Goal: Task Accomplishment & Management: Complete application form

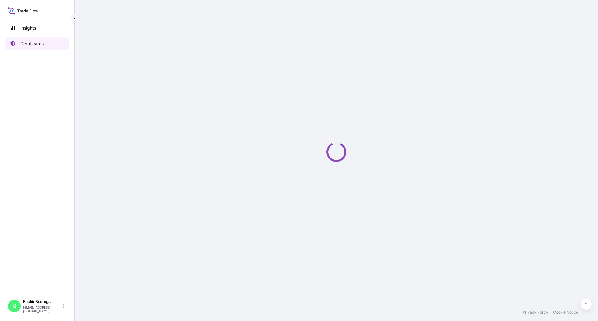
click at [30, 42] on p "Certificates" at bounding box center [31, 43] width 23 height 6
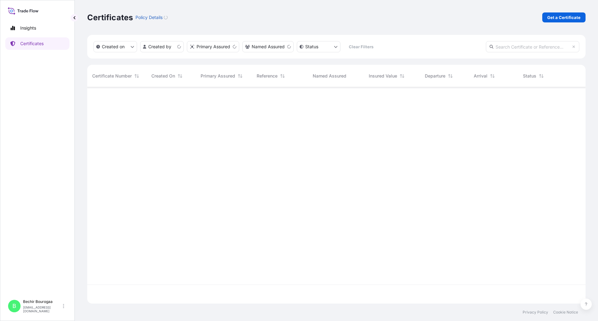
scroll to position [215, 493]
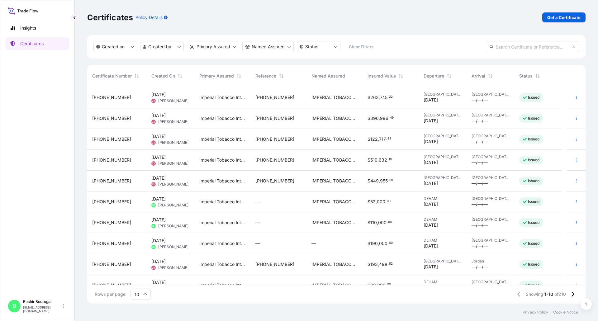
click at [534, 198] on div "Issued" at bounding box center [531, 201] width 24 height 9
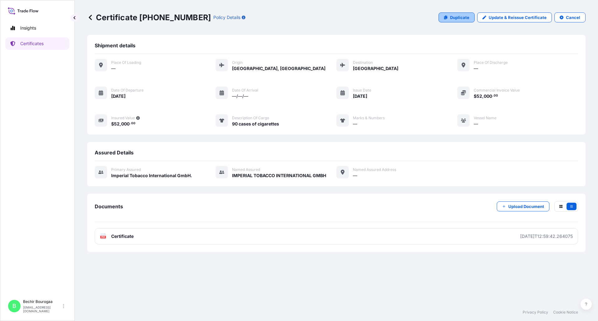
click at [461, 21] on link "Duplicate" at bounding box center [456, 17] width 36 height 10
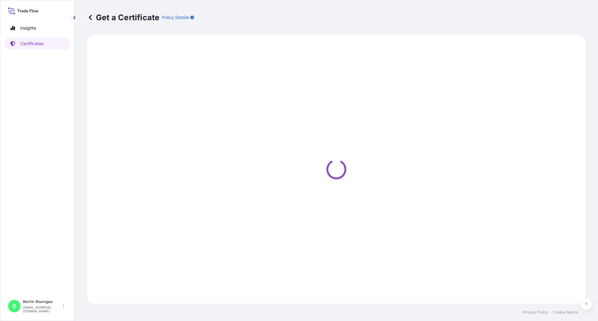
select select "Air"
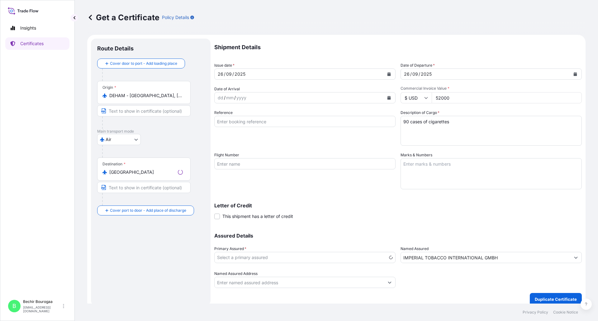
select select "31693"
click at [387, 75] on icon "Calendar" at bounding box center [388, 74] width 3 height 4
click at [387, 73] on icon "Calendar" at bounding box center [388, 74] width 3 height 4
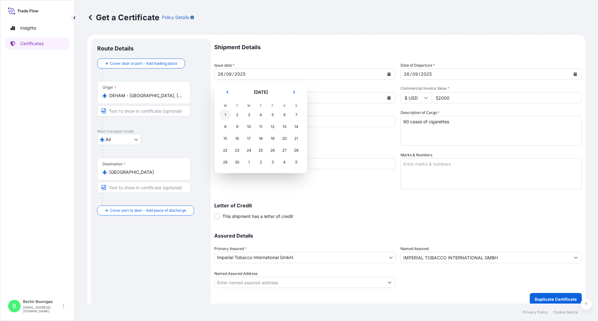
click at [227, 112] on div "1" at bounding box center [224, 114] width 11 height 11
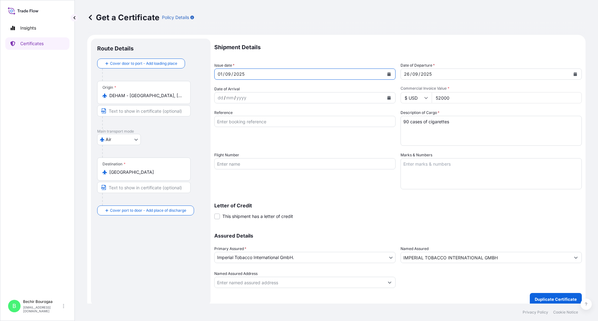
click at [291, 190] on div "Shipment Details Issue date * 01 / 09 / 2025 Date of Departure * 26 / 09 / 2025…" at bounding box center [397, 163] width 367 height 249
click at [572, 76] on button "Calendar" at bounding box center [575, 74] width 10 height 10
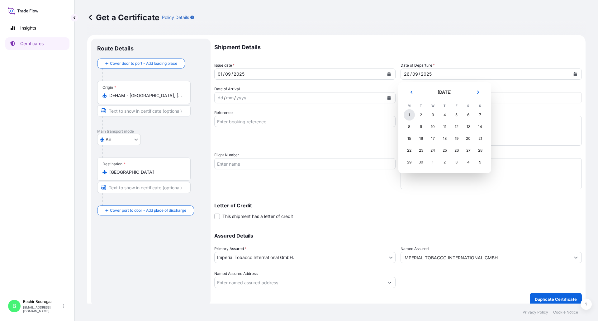
click at [408, 114] on div "1" at bounding box center [408, 114] width 11 height 11
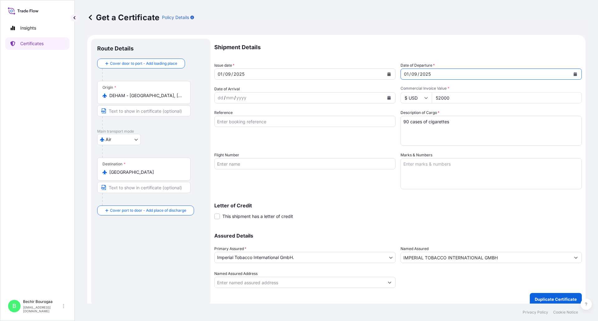
click at [359, 185] on div "Flight Number" at bounding box center [304, 170] width 181 height 37
click at [242, 97] on div "yyyy" at bounding box center [241, 97] width 11 height 7
drag, startPoint x: 351, startPoint y: 205, endPoint x: 345, endPoint y: 204, distance: 5.7
click at [350, 205] on p "Letter of Credit" at bounding box center [397, 205] width 367 height 5
click at [135, 141] on body "Selected Date: Monday 1 September 2025 Insights Certificates B Bechir Bourogaa …" at bounding box center [299, 160] width 598 height 321
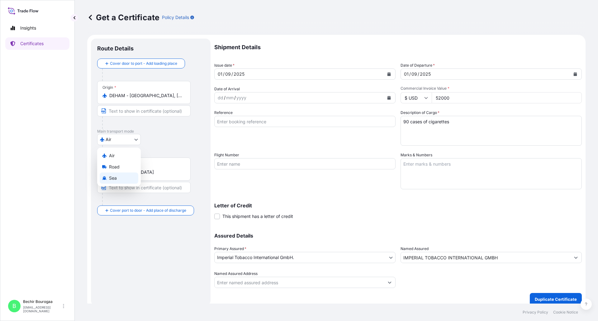
click at [118, 175] on div "Sea" at bounding box center [119, 177] width 39 height 11
select select "Sea"
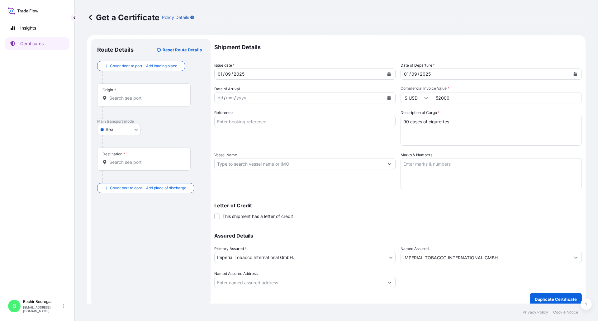
click at [333, 196] on div "Letter of Credit This shipment has a letter of credit Letter of credit * Letter…" at bounding box center [397, 207] width 367 height 24
drag, startPoint x: 406, startPoint y: 122, endPoint x: 380, endPoint y: 123, distance: 26.5
click at [380, 123] on div "Shipment Details Issue date * 01 / 09 / 2025 Date of Departure * 01 / 09 / 2025…" at bounding box center [397, 163] width 367 height 249
click at [420, 129] on textarea "90 cases of cigarettes" at bounding box center [490, 131] width 181 height 30
drag, startPoint x: 451, startPoint y: 122, endPoint x: 381, endPoint y: 120, distance: 70.4
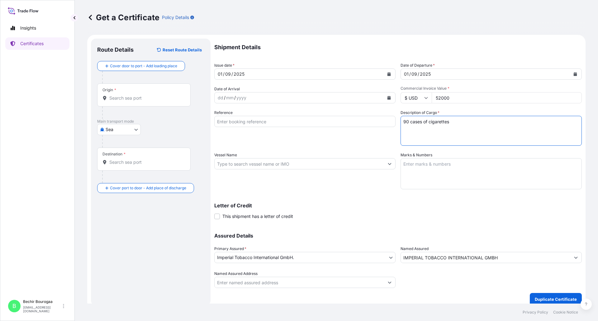
click at [382, 120] on div "Shipment Details Issue date * 01 / 09 / 2025 Date of Departure * 01 / 09 / 2025…" at bounding box center [397, 163] width 367 height 249
paste textarea "75 cases of ciogars and 636 cases of tobacco"
click at [452, 128] on textarea "90 cases of cigarettes" at bounding box center [490, 131] width 181 height 30
click at [401, 127] on textarea "90 cases of cigarettes" at bounding box center [490, 131] width 181 height 30
type textarea "75 cases of ciogars 636 cases of tobacco"
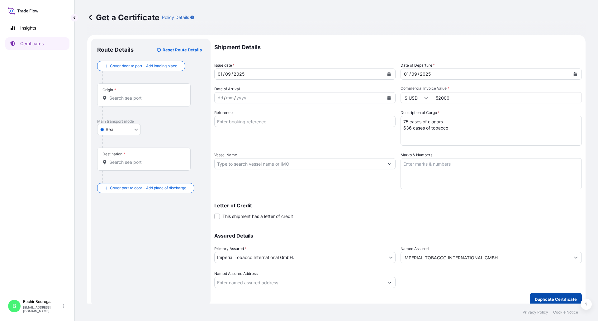
click at [550, 296] on button "Duplicate Certificate" at bounding box center [555, 299] width 52 height 12
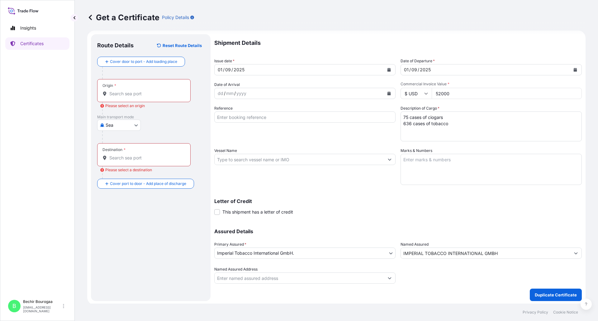
scroll to position [6, 0]
click at [449, 93] on input "52000" at bounding box center [506, 92] width 150 height 11
drag, startPoint x: 457, startPoint y: 93, endPoint x: 420, endPoint y: 93, distance: 37.4
click at [420, 93] on div "$ USD 52000" at bounding box center [490, 92] width 181 height 11
type input "260000"
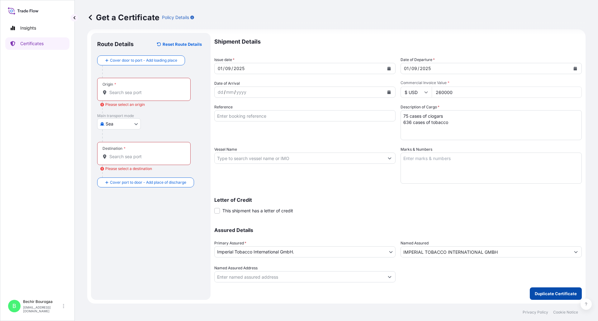
click at [538, 298] on button "Duplicate Certificate" at bounding box center [555, 293] width 52 height 12
click at [549, 291] on p "Duplicate Certificate" at bounding box center [555, 293] width 42 height 6
click at [549, 290] on p "Duplicate Certificate" at bounding box center [555, 293] width 42 height 6
click at [549, 291] on p "Duplicate Certificate" at bounding box center [555, 293] width 42 height 6
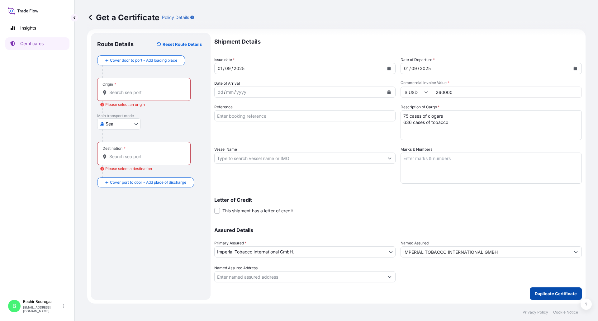
click at [540, 295] on p "Duplicate Certificate" at bounding box center [555, 293] width 42 height 6
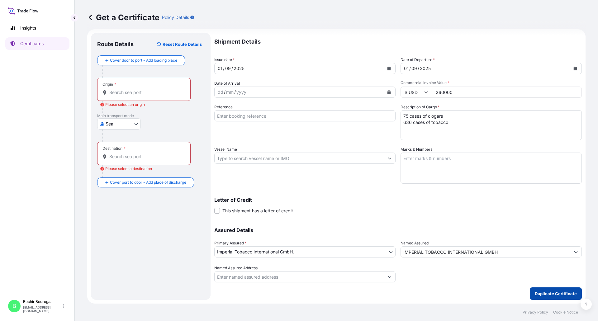
click at [540, 295] on p "Duplicate Certificate" at bounding box center [555, 293] width 42 height 6
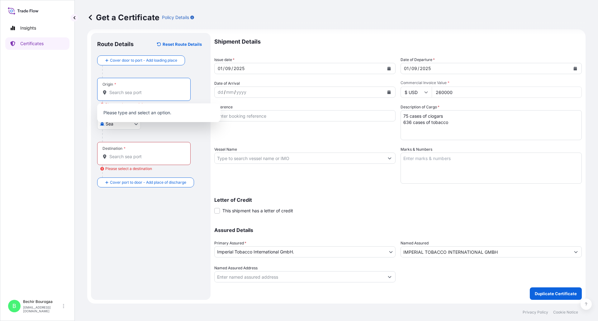
click at [121, 95] on input "Origin * Please select an origin" at bounding box center [145, 92] width 73 height 6
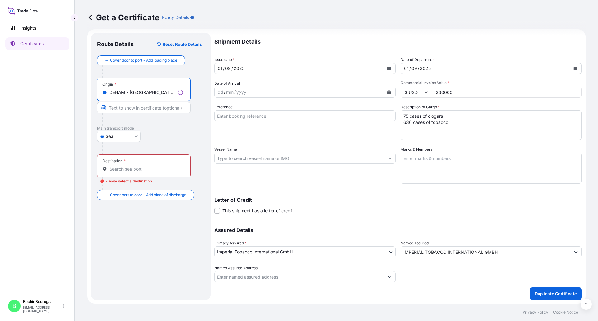
type input "DEHAM - [GEOGRAPHIC_DATA], [GEOGRAPHIC_DATA]"
click at [119, 170] on input "Destination * Please select a destination" at bounding box center [145, 169] width 73 height 6
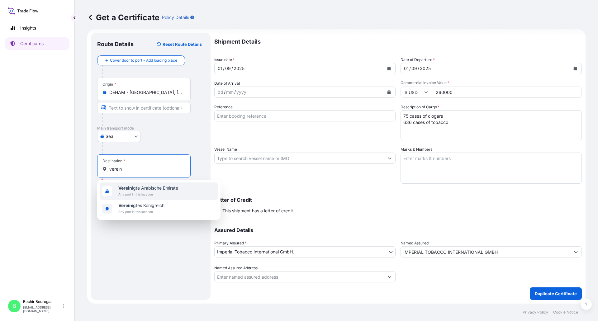
click at [135, 187] on span "Verein igte Arabische Emirate" at bounding box center [148, 188] width 60 height 6
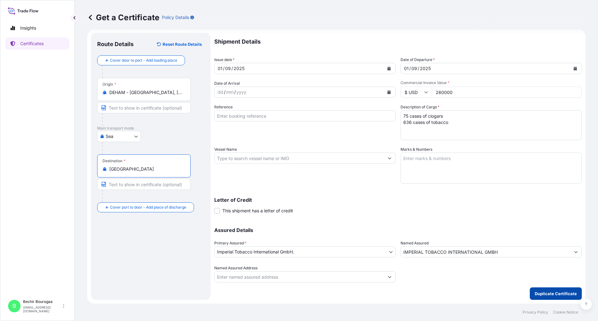
type input "Vereinigte Arabische Emirate"
click at [548, 290] on button "Duplicate Certificate" at bounding box center [555, 293] width 52 height 12
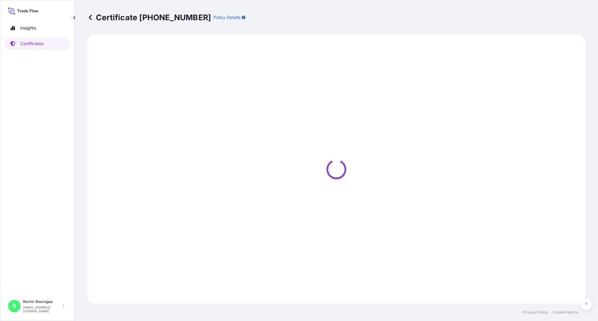
select select "Sea"
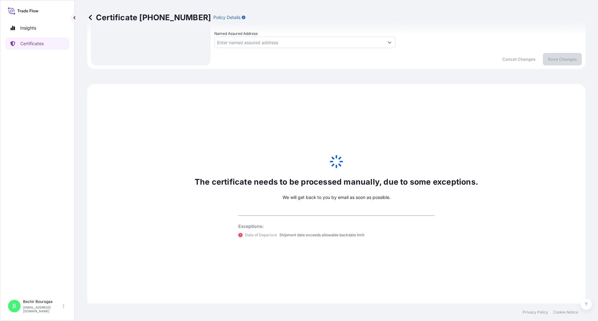
scroll to position [244, 0]
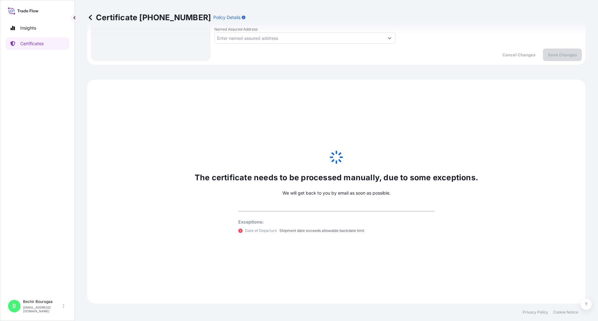
select select "31693"
click at [392, 166] on div "The certificate needs to be processed manually, due to some exceptions. We will…" at bounding box center [336, 192] width 498 height 224
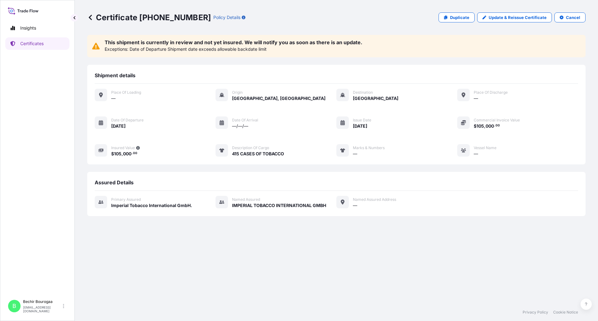
click at [387, 45] on div "This shipment is currently in review and not yet insured. We will notify you as…" at bounding box center [336, 46] width 498 height 22
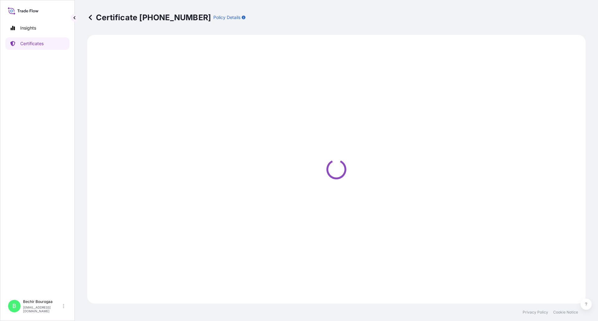
select select "Sea"
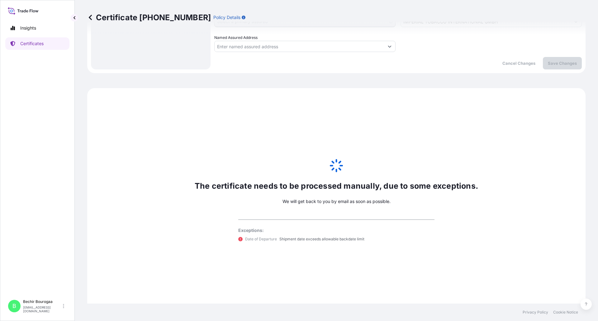
scroll to position [244, 0]
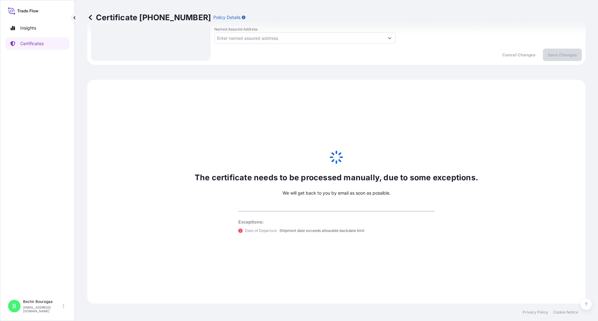
select select "31693"
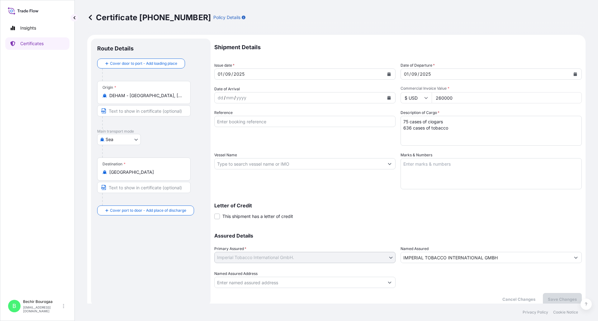
click at [387, 73] on icon "Calendar" at bounding box center [389, 74] width 4 height 4
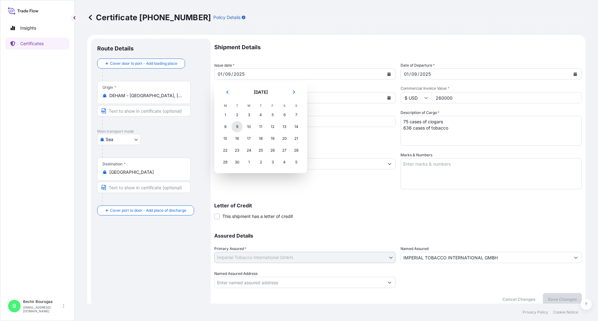
click at [236, 126] on div "9" at bounding box center [236, 126] width 11 height 11
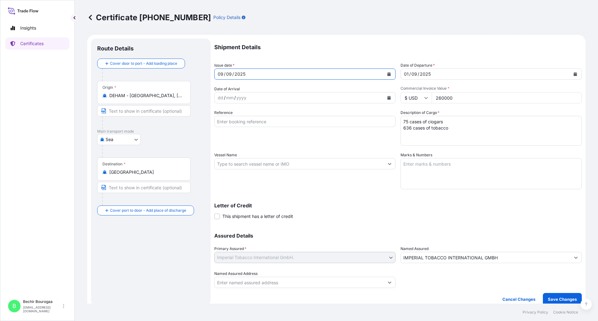
click at [573, 75] on icon "Calendar" at bounding box center [574, 74] width 3 height 4
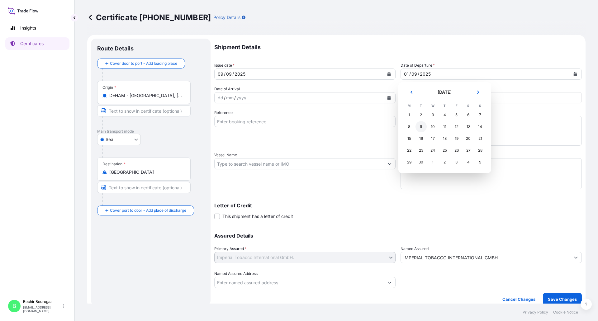
click at [422, 126] on div "9" at bounding box center [420, 126] width 11 height 11
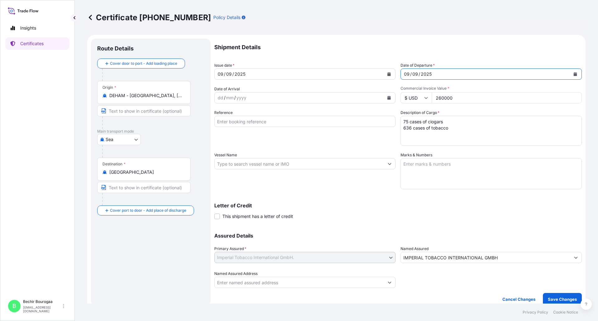
click at [573, 75] on icon "Calendar" at bounding box center [574, 74] width 3 height 4
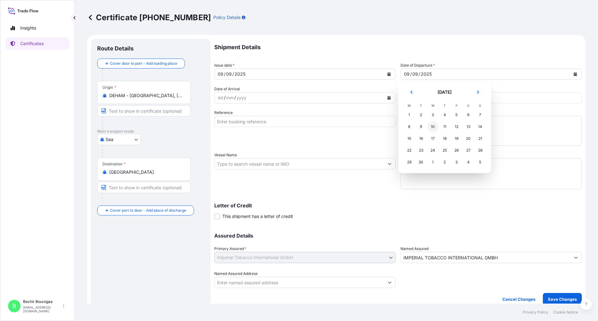
click at [434, 129] on div "10" at bounding box center [432, 126] width 11 height 11
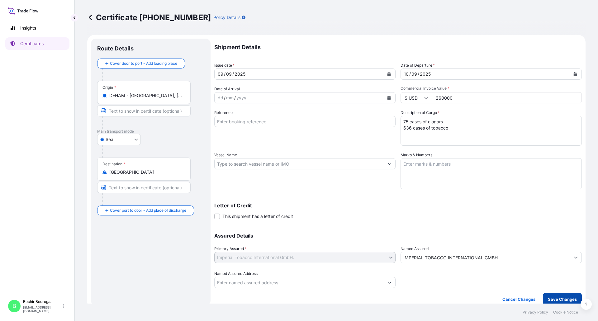
click at [552, 294] on button "Save Changes" at bounding box center [562, 299] width 39 height 12
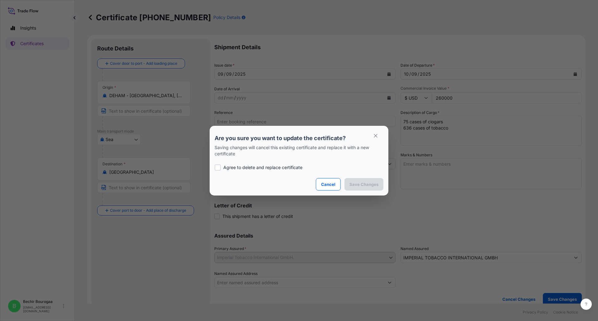
click at [217, 168] on div at bounding box center [217, 167] width 6 height 6
checkbox input "true"
click at [359, 185] on p "Save Changes" at bounding box center [363, 184] width 29 height 6
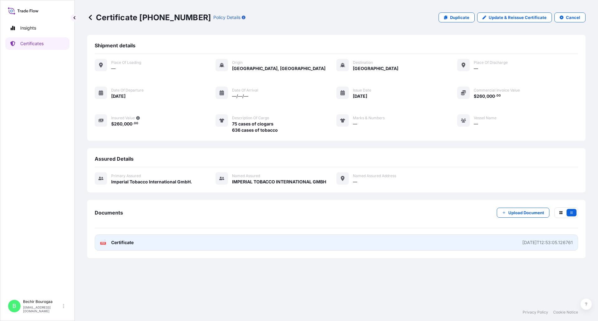
click at [189, 244] on link "PDF Certificate [DATE]T12:53:05.126761" at bounding box center [336, 242] width 483 height 16
click at [125, 242] on span "Certificate" at bounding box center [122, 242] width 22 height 6
